Goal: Information Seeking & Learning: Learn about a topic

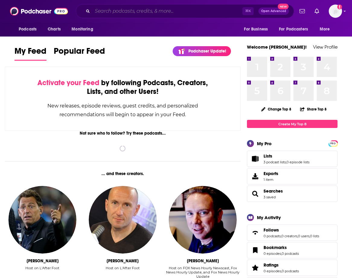
click at [186, 11] on input "Search podcasts, credits, & more..." at bounding box center [167, 11] width 150 height 10
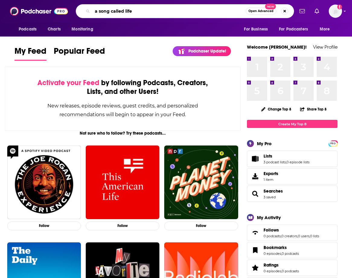
type input "a song called life"
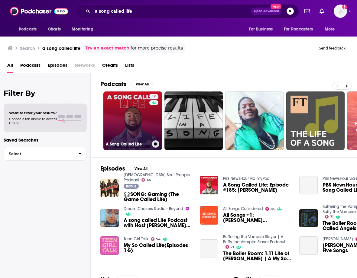
click at [136, 124] on link "19 A Song Called Life" at bounding box center [132, 121] width 59 height 59
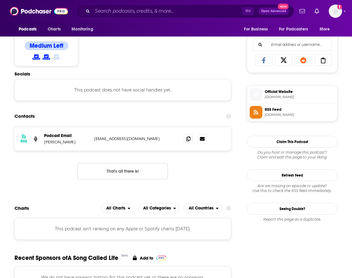
scroll to position [209, 0]
